Goal: Use online tool/utility: Use online tool/utility

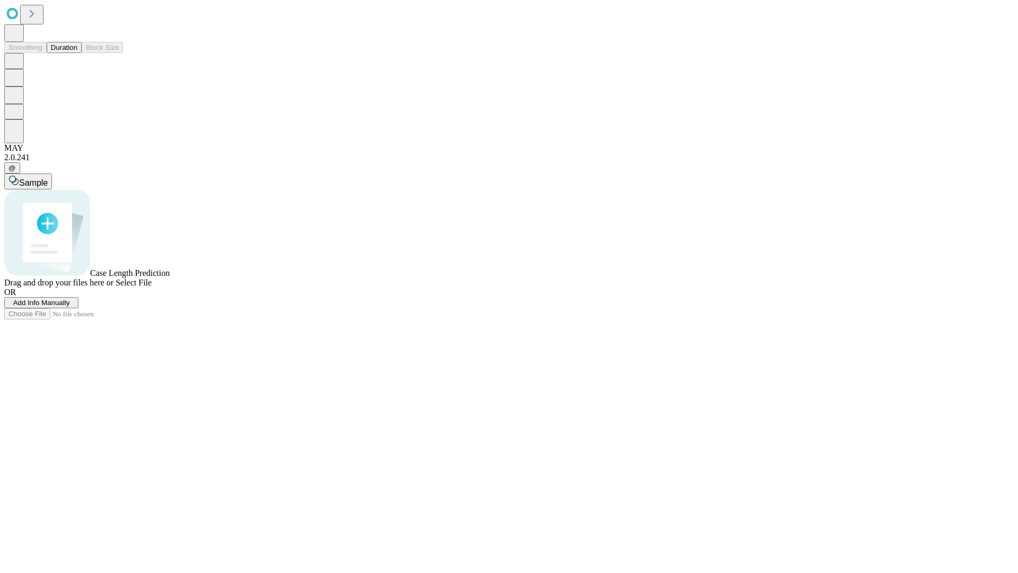
click at [77, 53] on button "Duration" at bounding box center [64, 47] width 35 height 11
click at [48, 178] on span "Sample" at bounding box center [33, 182] width 29 height 9
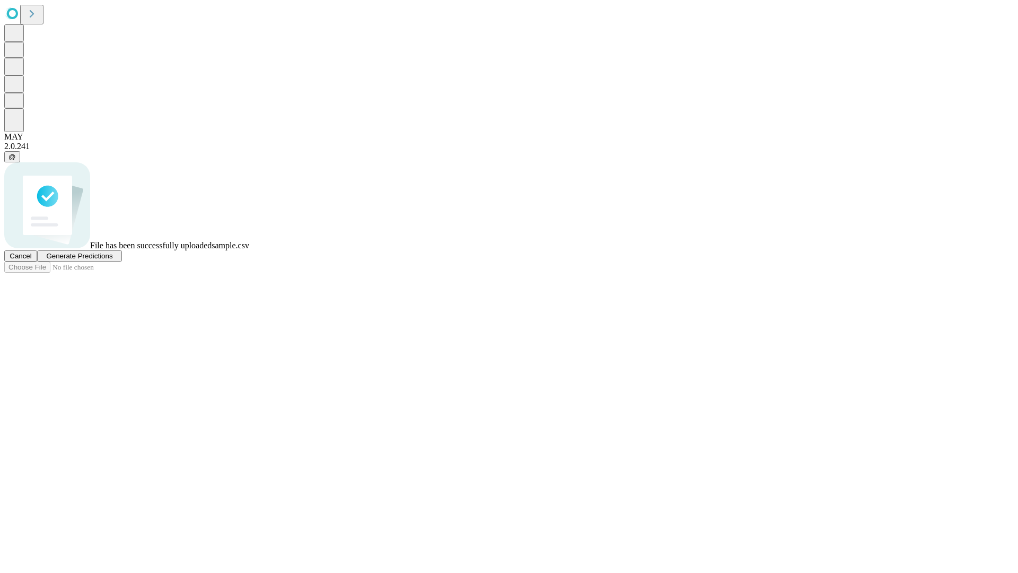
click at [112, 260] on span "Generate Predictions" at bounding box center [79, 256] width 66 height 8
